Goal: Check status: Check status

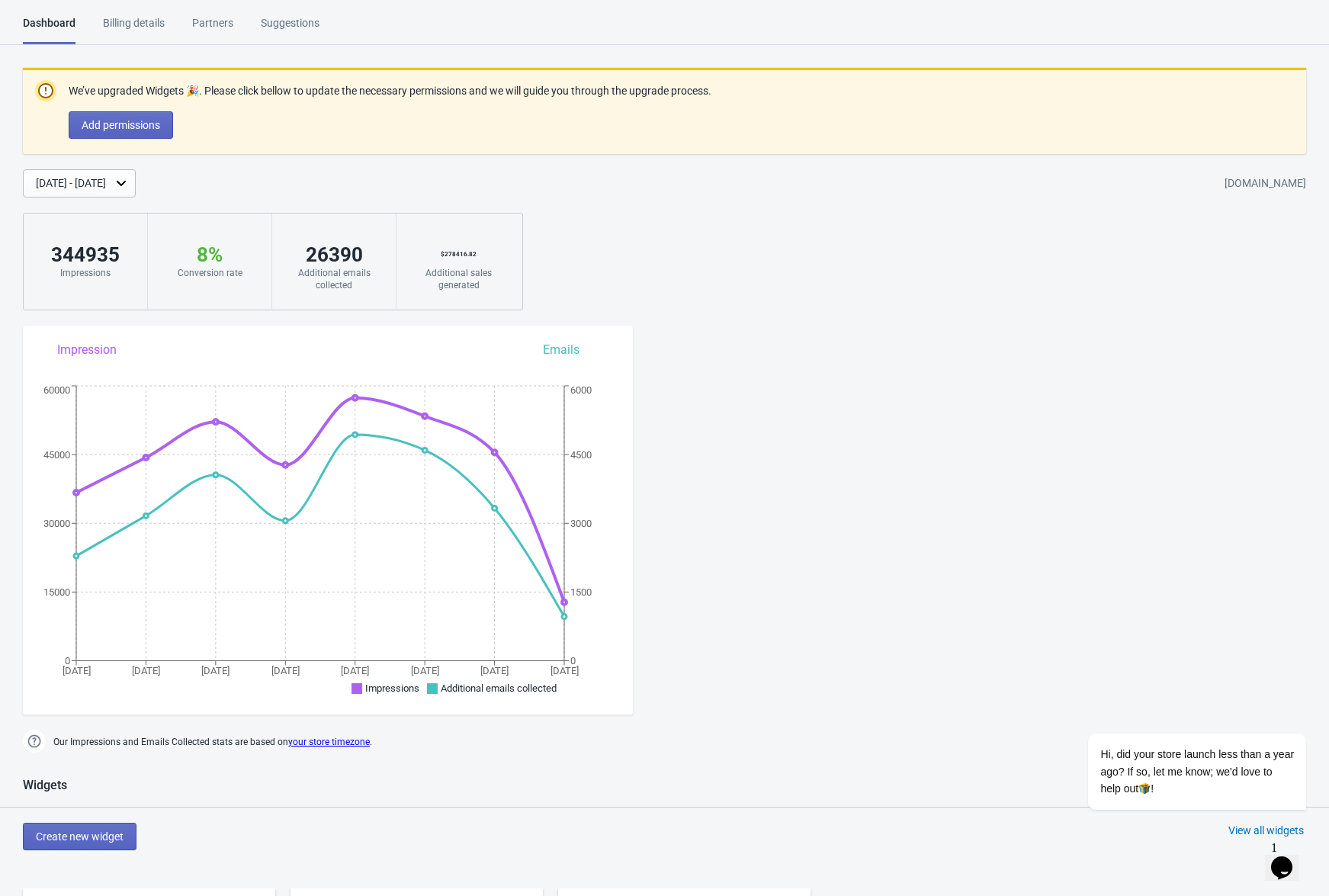
click at [129, 184] on icon at bounding box center [121, 182] width 15 height 15
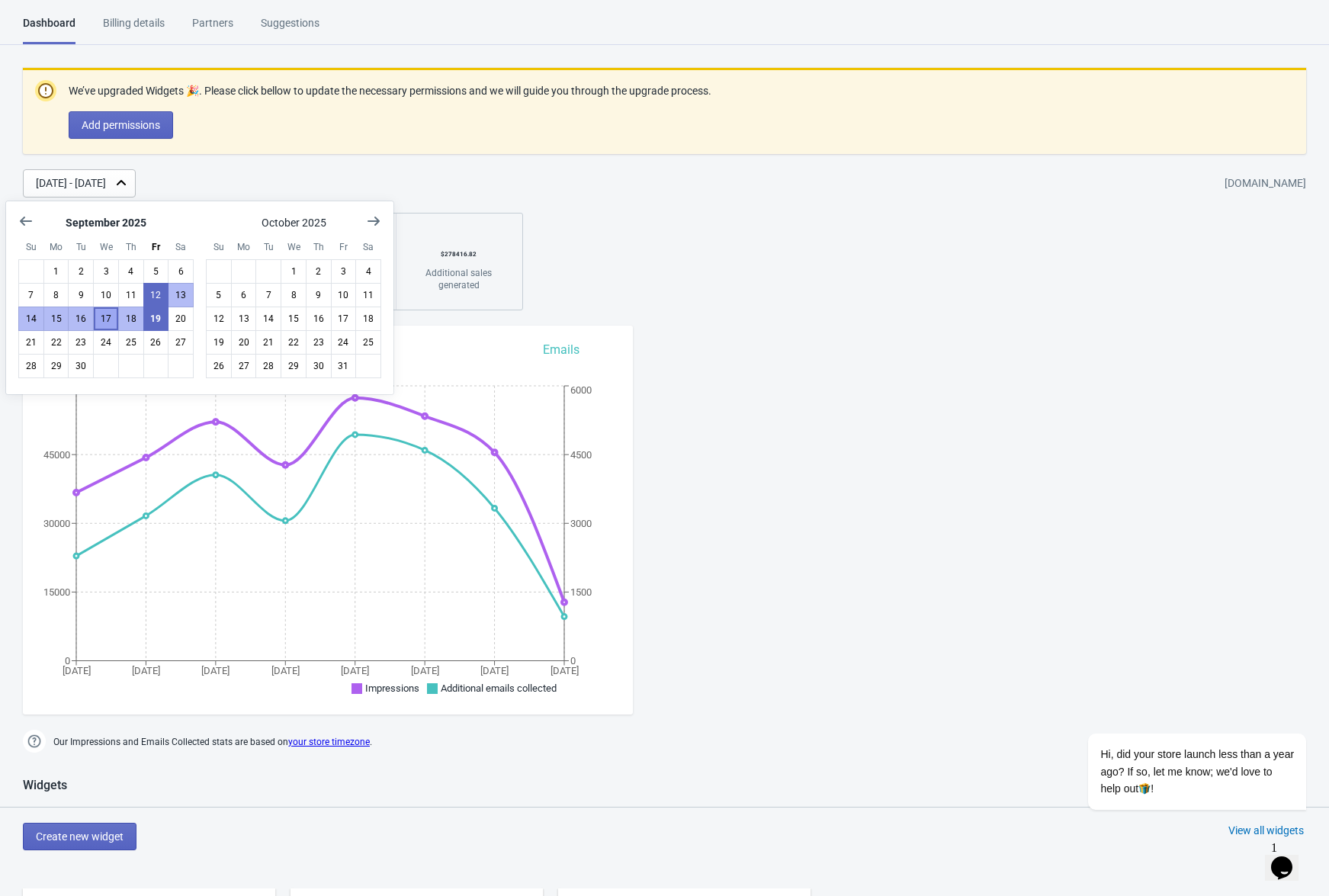
click at [101, 322] on button "17" at bounding box center [106, 318] width 26 height 25
click at [154, 322] on button "19" at bounding box center [157, 318] width 26 height 25
click at [684, 270] on div "We’ve upgraded Widgets 🎉. Please click bellow to update the necessary permissio…" at bounding box center [664, 188] width 1329 height 243
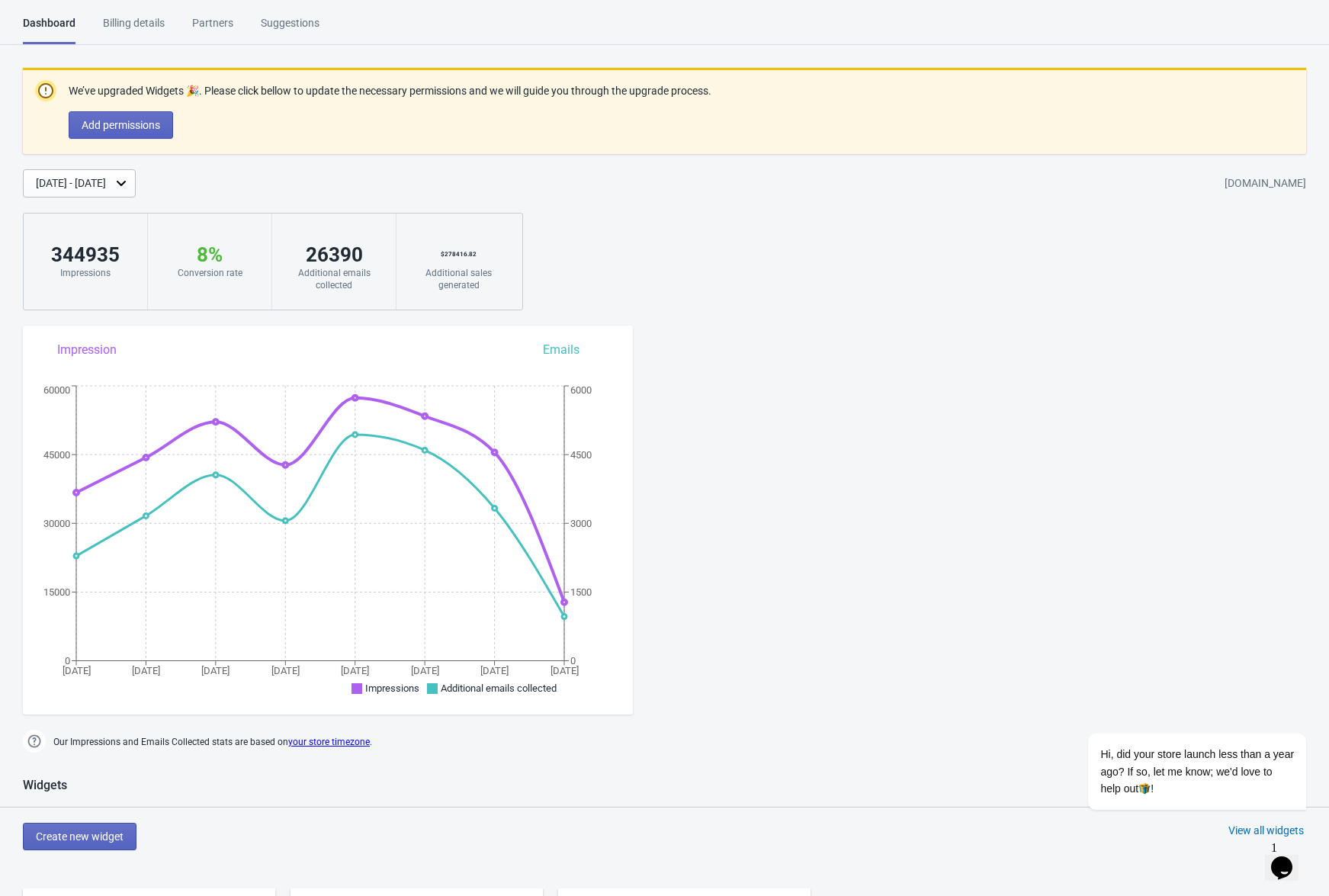
click at [136, 184] on div "[DATE] - [DATE]" at bounding box center [79, 183] width 113 height 28
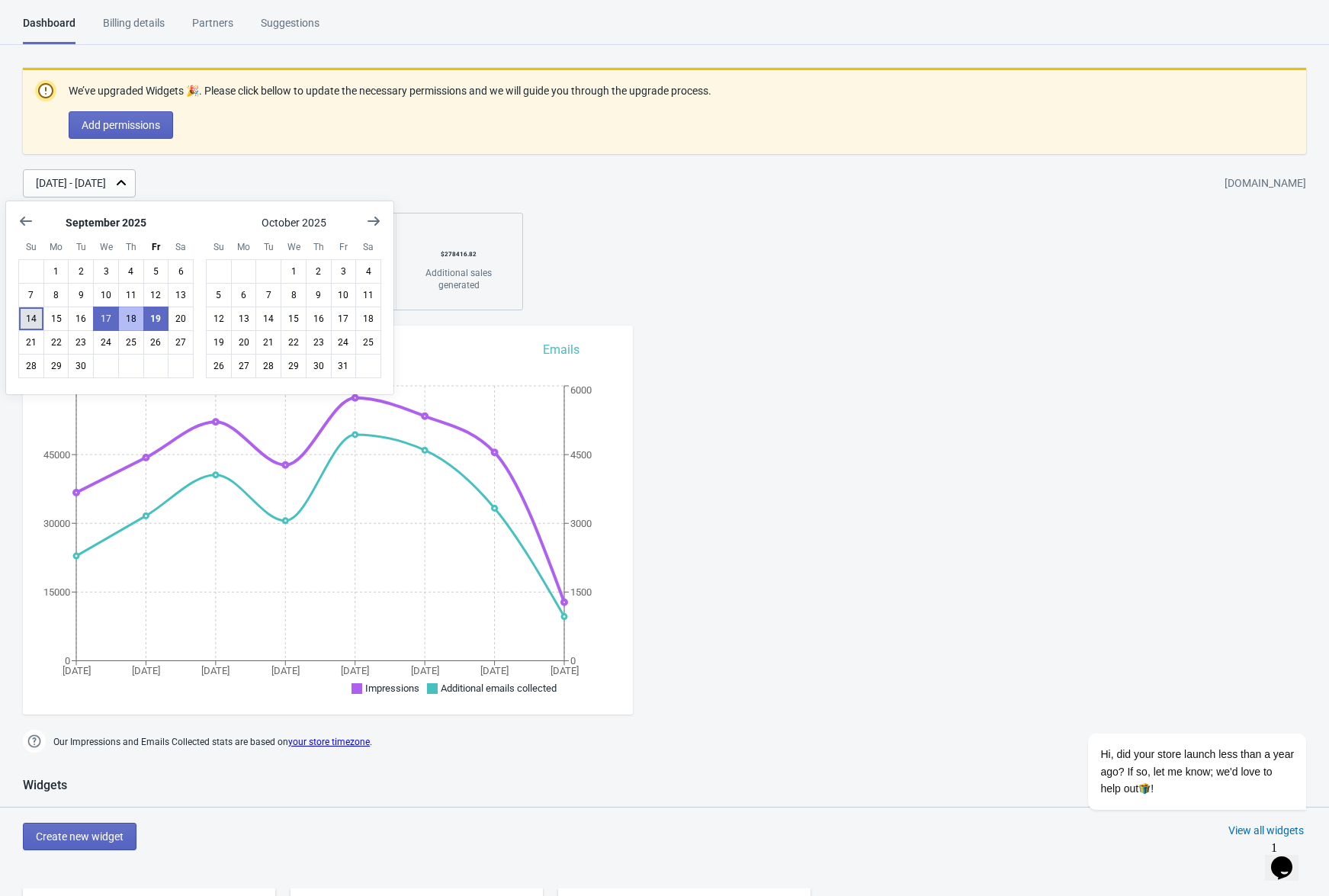
click at [33, 316] on button "14" at bounding box center [31, 318] width 26 height 25
click at [53, 320] on button "15" at bounding box center [56, 318] width 26 height 25
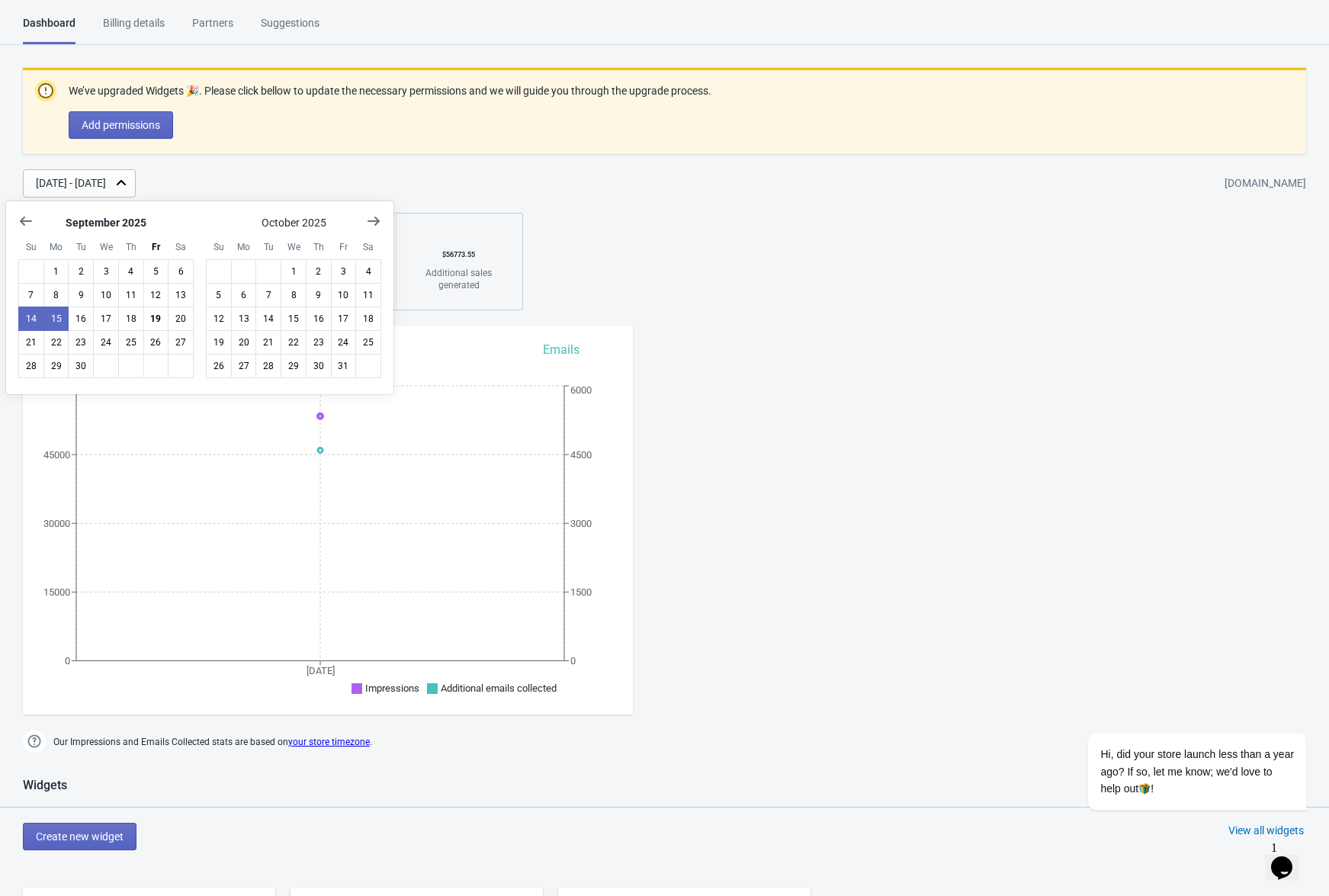
click at [812, 280] on div "We’ve upgraded Widgets 🎉. Please click bellow to update the necessary permissio…" at bounding box center [664, 188] width 1329 height 243
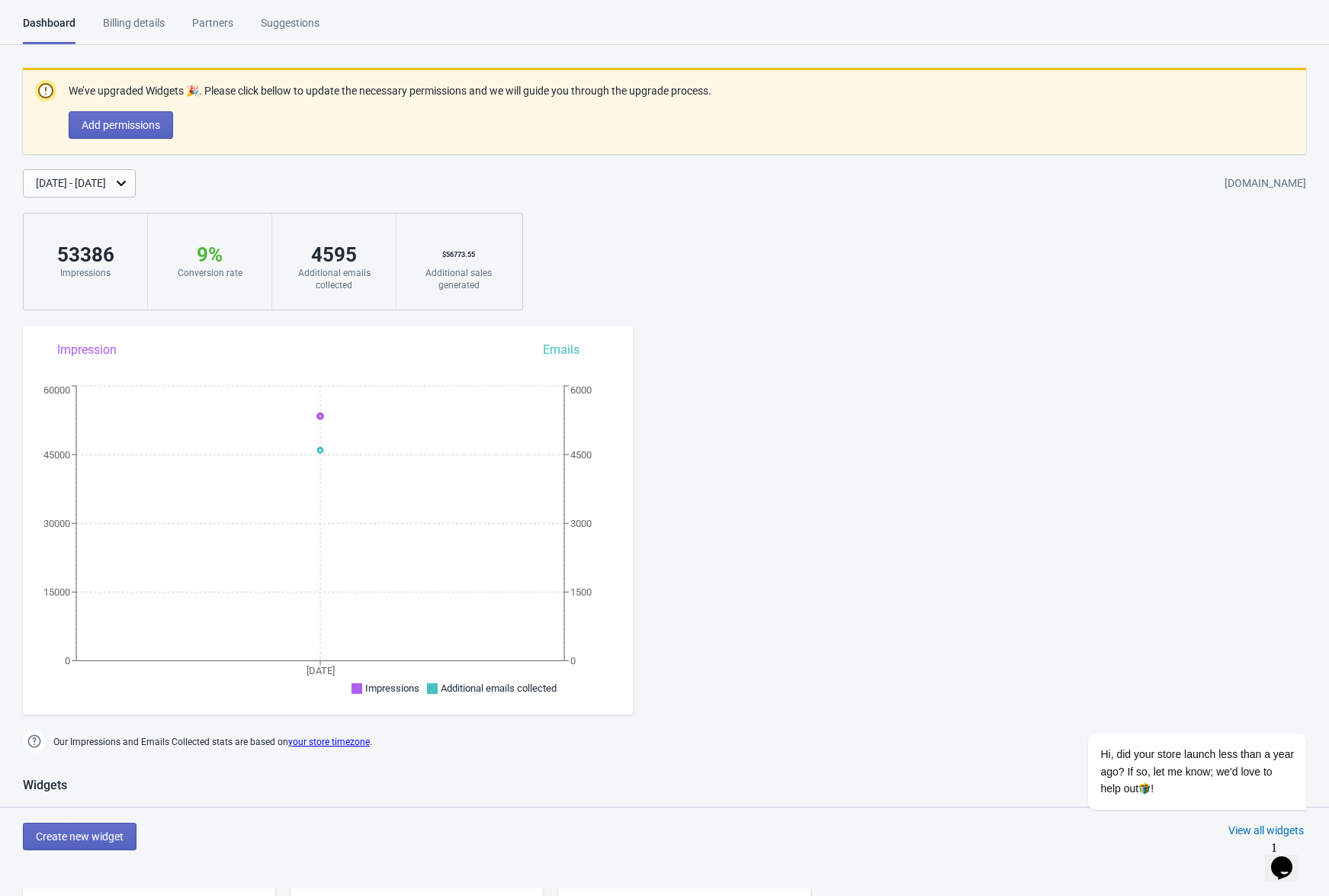
click at [129, 180] on icon at bounding box center [121, 182] width 15 height 15
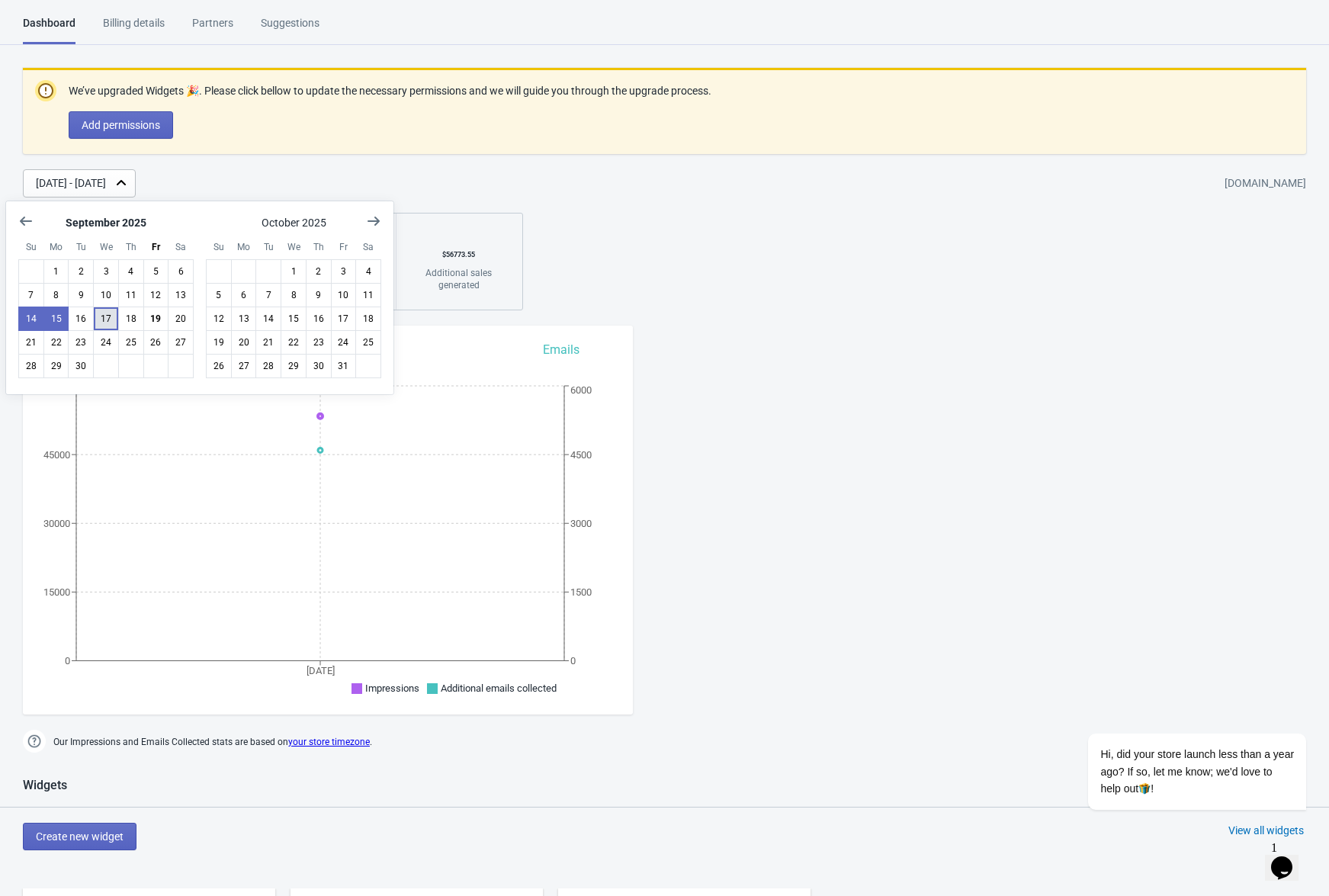
click at [104, 320] on button "17" at bounding box center [106, 318] width 26 height 25
click at [158, 327] on button "19" at bounding box center [157, 318] width 26 height 25
click at [751, 286] on div "We’ve upgraded Widgets 🎉. Please click bellow to update the necessary permissio…" at bounding box center [664, 188] width 1329 height 243
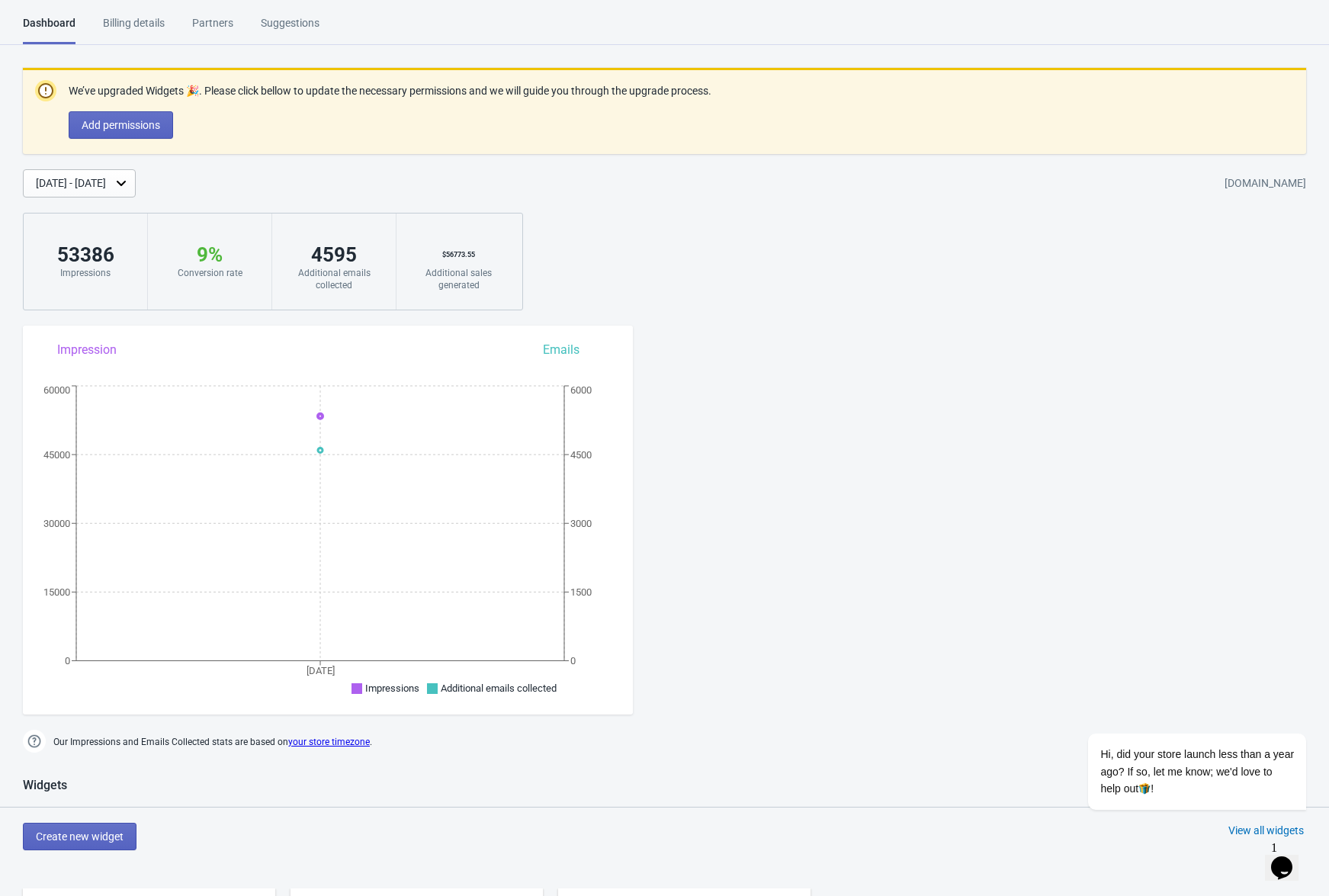
click at [129, 187] on icon at bounding box center [121, 182] width 15 height 15
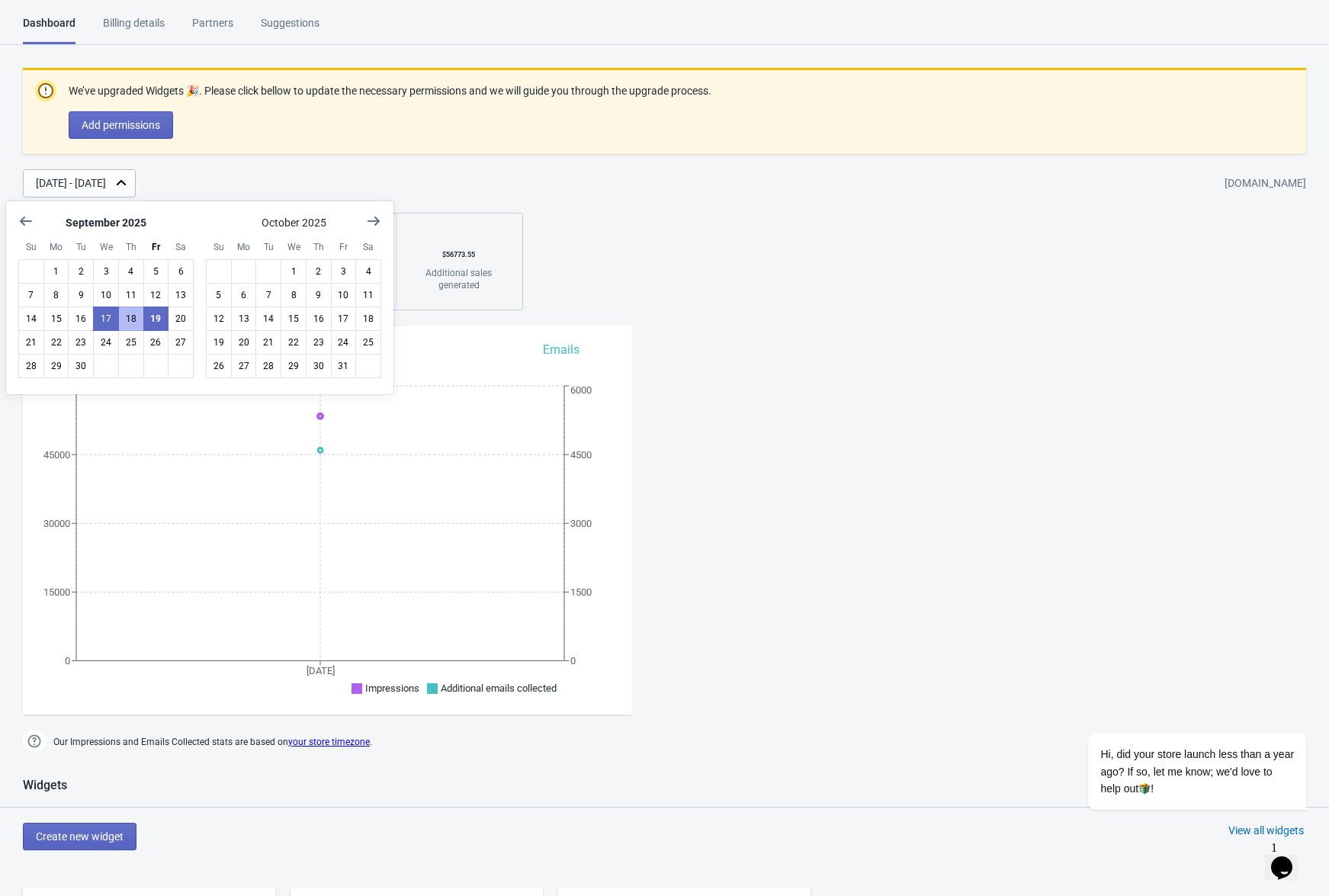
click at [657, 312] on div "Dashboard Billing details Partners Suggestions Dashboard Billing details Partne…" at bounding box center [664, 870] width 1329 height 1711
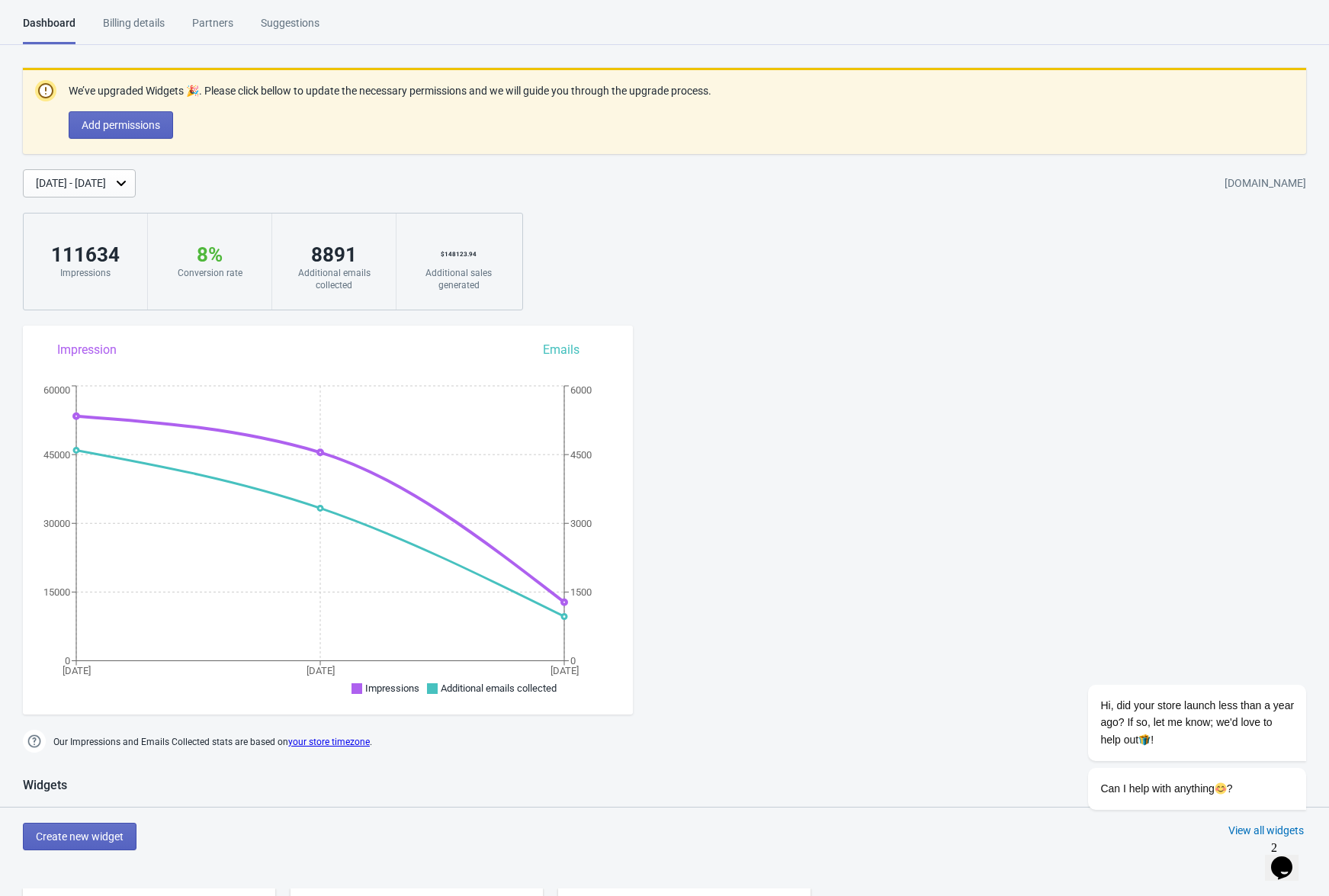
click at [136, 190] on div "[DATE] - [DATE]" at bounding box center [79, 183] width 113 height 28
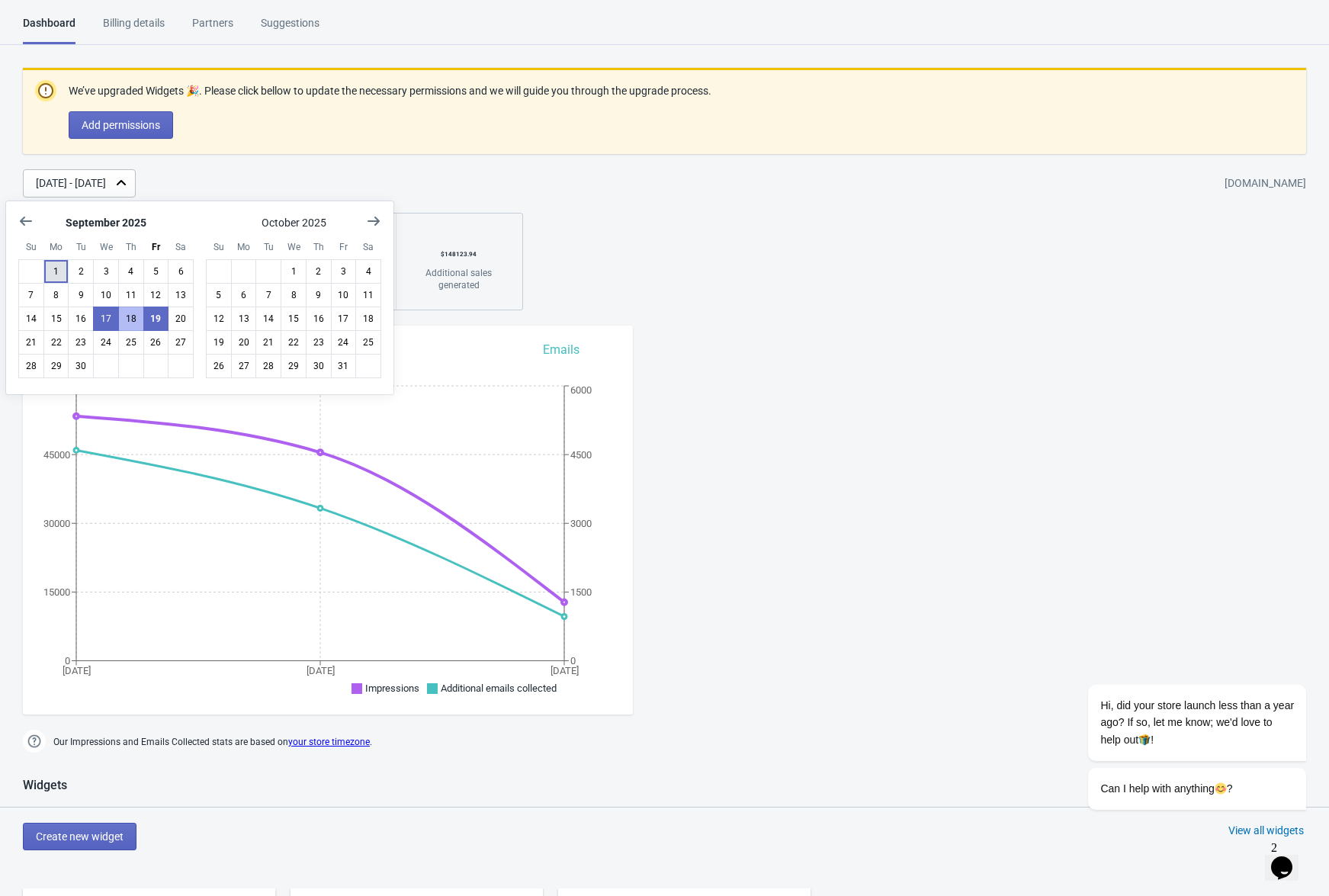
click at [61, 270] on button "1" at bounding box center [56, 272] width 26 height 25
click at [131, 273] on button "4" at bounding box center [131, 272] width 26 height 25
click at [838, 240] on div "We’ve upgraded Widgets 🎉. Please click bellow to update the necessary permissio…" at bounding box center [664, 188] width 1329 height 243
